Goal: Task Accomplishment & Management: Use online tool/utility

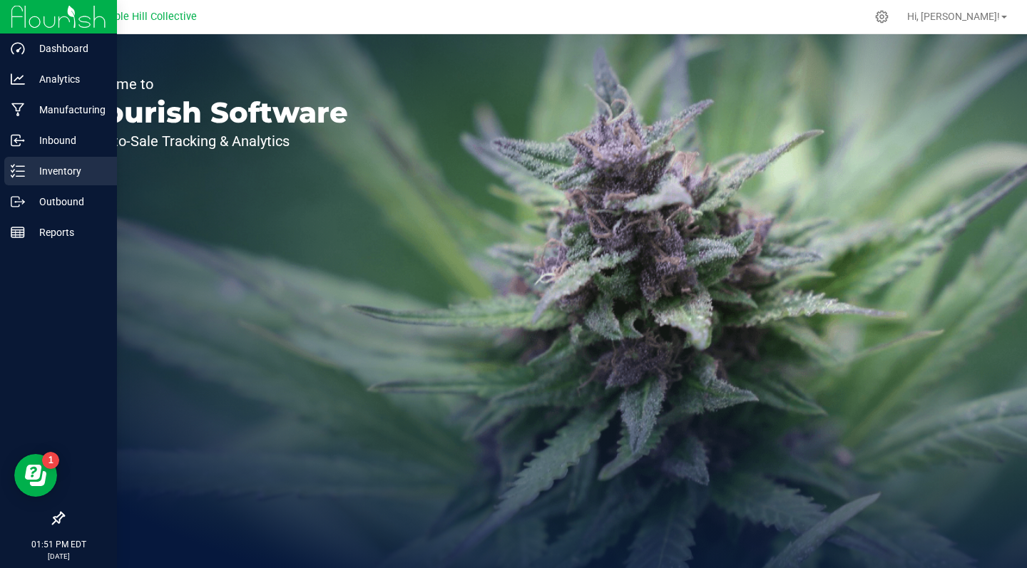
click at [44, 183] on div "Inventory" at bounding box center [60, 171] width 113 height 29
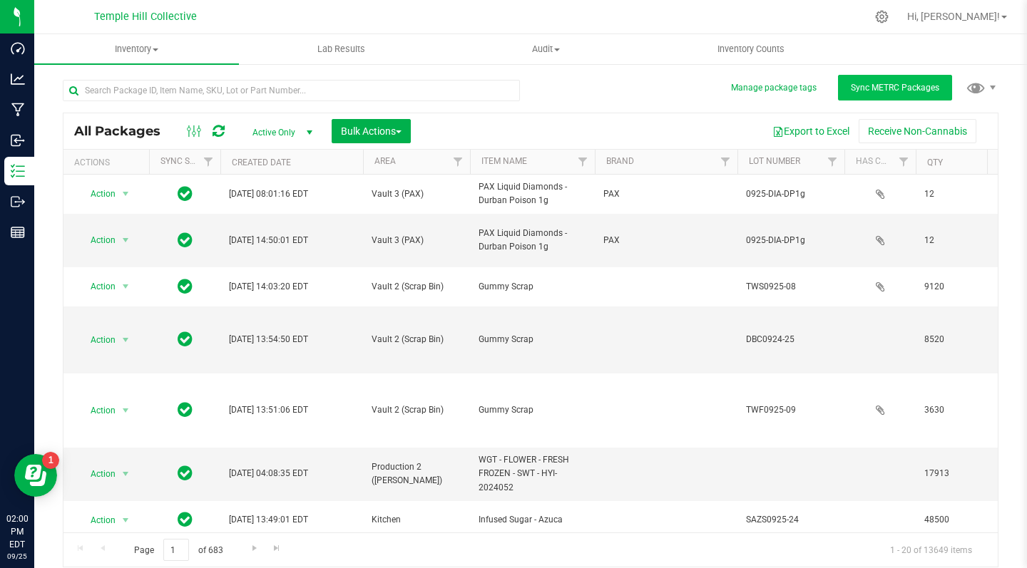
click at [857, 88] on span "Sync METRC Packages" at bounding box center [894, 88] width 88 height 10
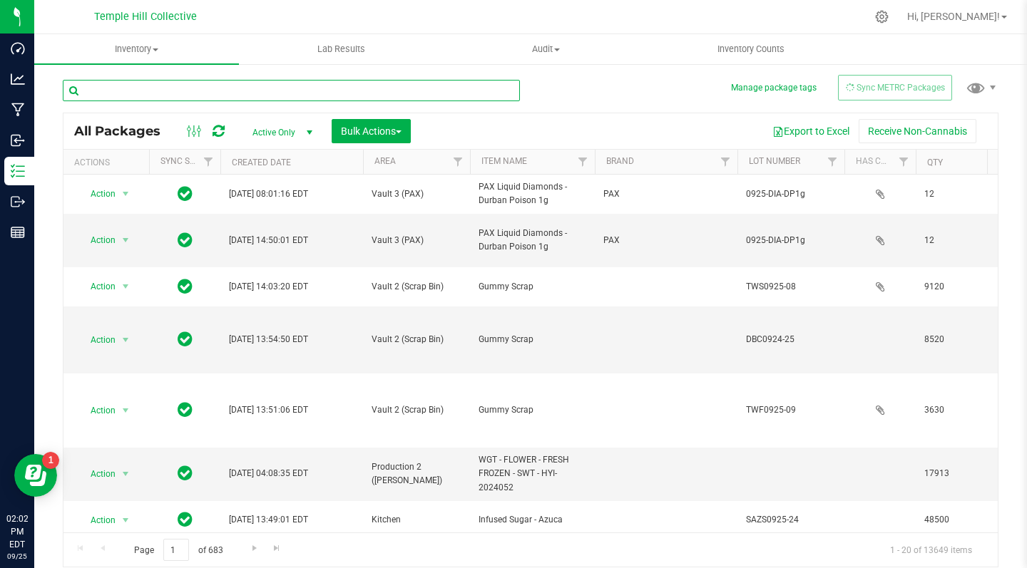
click at [267, 83] on input "text" at bounding box center [291, 90] width 457 height 21
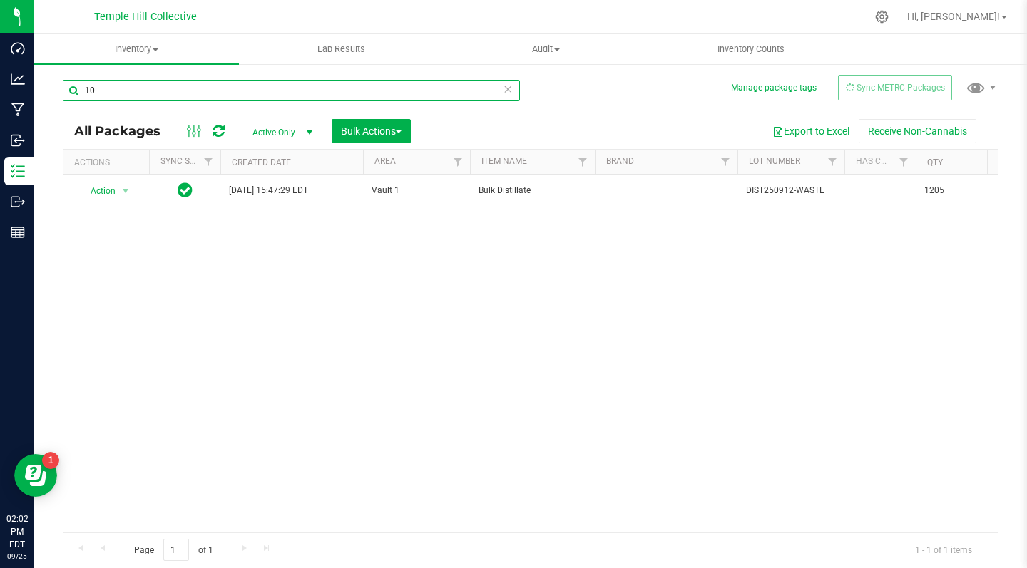
type input "1"
type input "104109"
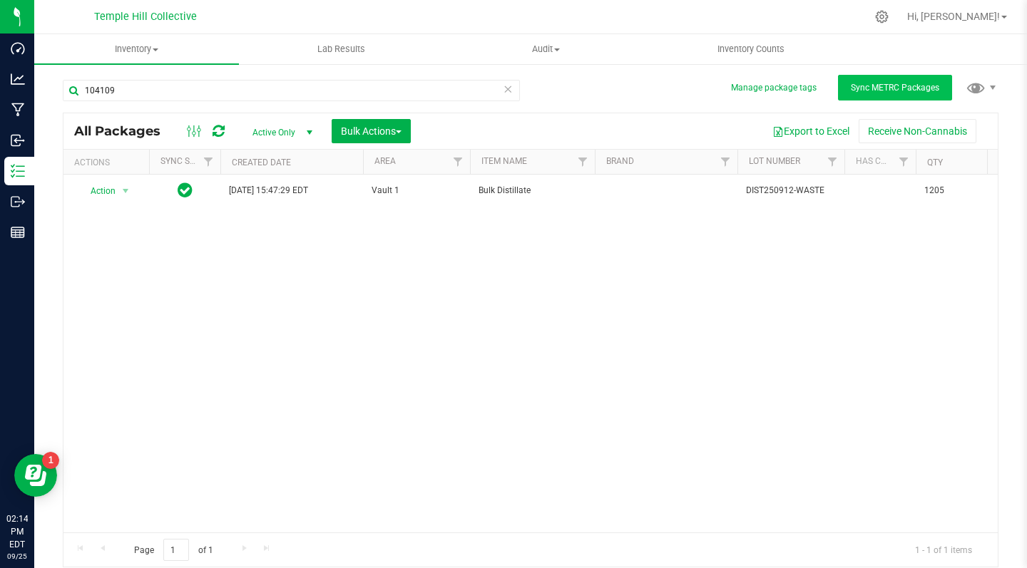
click at [898, 77] on button "Sync METRC Packages" at bounding box center [895, 88] width 114 height 26
click at [860, 83] on span "Sync METRC Packages" at bounding box center [894, 88] width 88 height 10
click at [571, 1] on nav "Temple Hill Collective Hi, [PERSON_NAME]!" at bounding box center [530, 17] width 992 height 34
